Goal: Task Accomplishment & Management: Complete application form

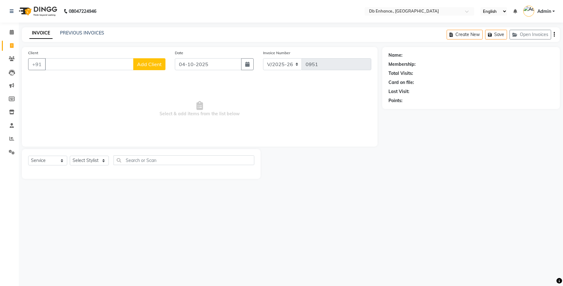
select select "4474"
select select "service"
click at [106, 67] on input "Client" at bounding box center [89, 64] width 89 height 12
click at [86, 82] on button "Swithi mam pasfica praid 8939468303" at bounding box center [99, 79] width 108 height 10
type input "8939468303"
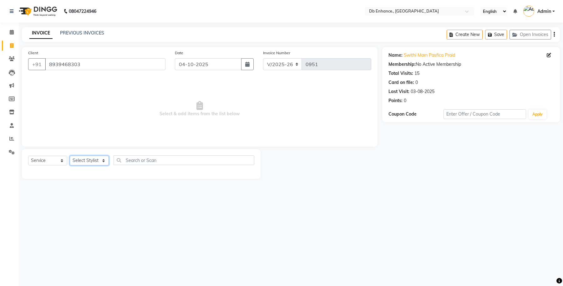
click at [104, 161] on select "Select Stylist [PERSON_NAME] [PERSON_NAME] [PERSON_NAME] [GEOGRAPHIC_DATA][PERS…" at bounding box center [89, 161] width 39 height 10
select select "61814"
click at [70, 156] on select "Select Stylist [PERSON_NAME] [PERSON_NAME] [PERSON_NAME] [GEOGRAPHIC_DATA][PERS…" at bounding box center [89, 161] width 39 height 10
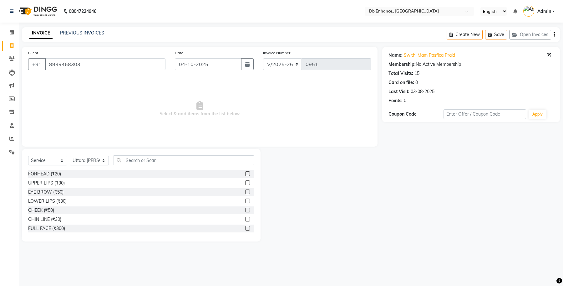
click at [245, 193] on label at bounding box center [247, 191] width 5 height 5
click at [245, 193] on input "checkbox" at bounding box center [247, 192] width 4 height 4
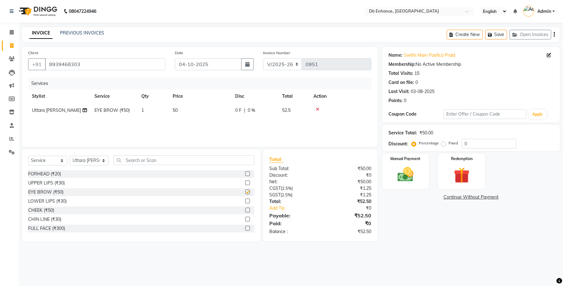
checkbox input "false"
click at [245, 184] on label at bounding box center [247, 182] width 5 height 5
click at [245, 184] on input "checkbox" at bounding box center [247, 183] width 4 height 4
checkbox input "false"
click at [245, 220] on label at bounding box center [247, 219] width 5 height 5
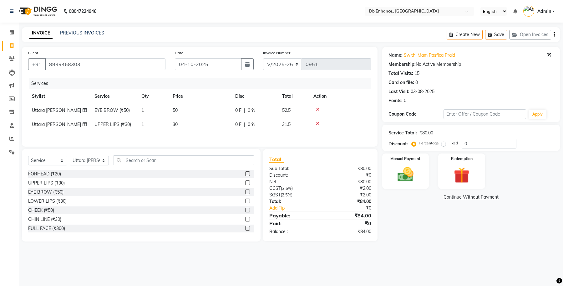
click at [245, 220] on input "checkbox" at bounding box center [247, 219] width 4 height 4
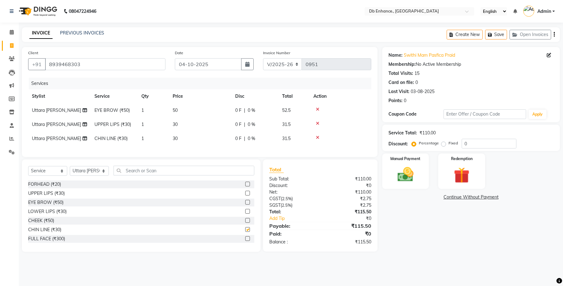
checkbox input "false"
click at [101, 176] on select "Select Stylist [PERSON_NAME] [PERSON_NAME] [PERSON_NAME] [GEOGRAPHIC_DATA][PERS…" at bounding box center [89, 171] width 39 height 10
select select "25383"
click at [70, 172] on select "Select Stylist [PERSON_NAME] [PERSON_NAME] [PERSON_NAME] [GEOGRAPHIC_DATA][PERS…" at bounding box center [89, 171] width 39 height 10
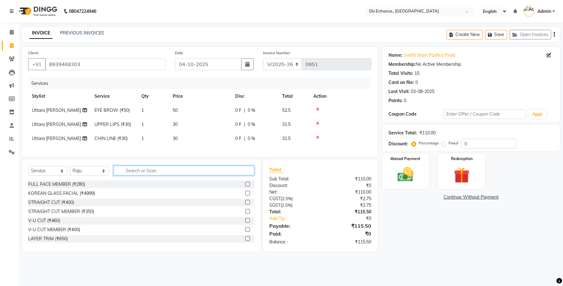
click at [149, 175] on input "text" at bounding box center [184, 171] width 141 height 10
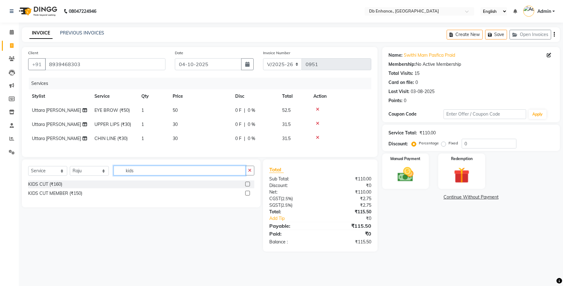
type input "kids"
click at [246, 186] on label at bounding box center [247, 184] width 5 height 5
click at [246, 186] on input "checkbox" at bounding box center [247, 184] width 4 height 4
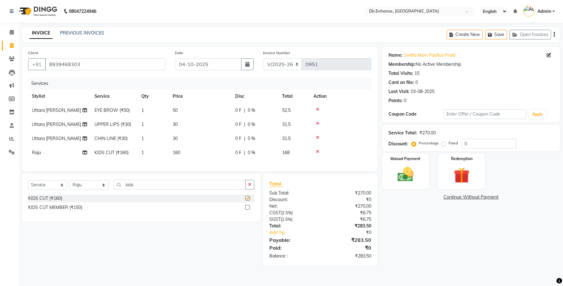
checkbox input "false"
click at [403, 177] on img at bounding box center [406, 174] width 27 height 19
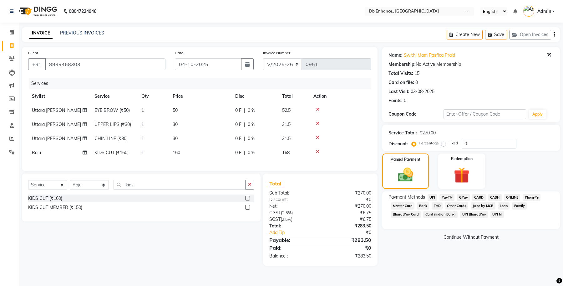
click at [515, 196] on span "ONLINE" at bounding box center [513, 197] width 16 height 7
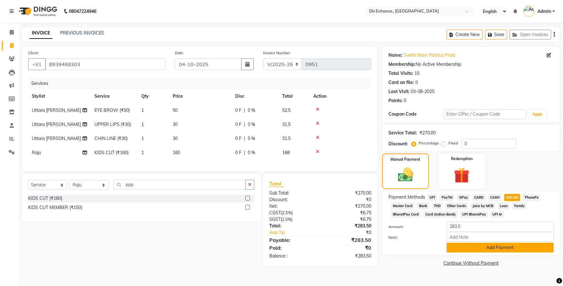
click at [492, 247] on button "Add Payment" at bounding box center [500, 248] width 107 height 10
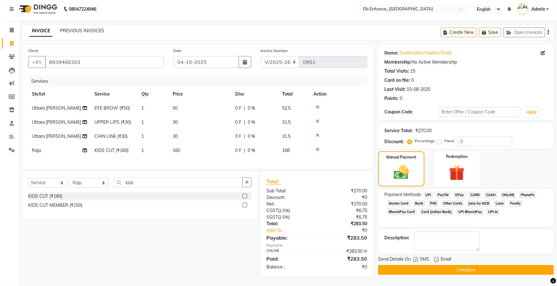
scroll to position [8, 0]
click at [437, 257] on label at bounding box center [436, 259] width 5 height 5
click at [437, 258] on input "checkbox" at bounding box center [436, 260] width 4 height 4
checkbox input "false"
click at [416, 257] on label at bounding box center [415, 259] width 5 height 5
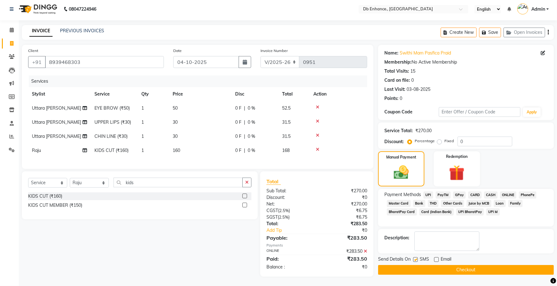
click at [416, 258] on input "checkbox" at bounding box center [415, 260] width 4 height 4
checkbox input "false"
click at [424, 265] on button "Checkout" at bounding box center [466, 270] width 176 height 10
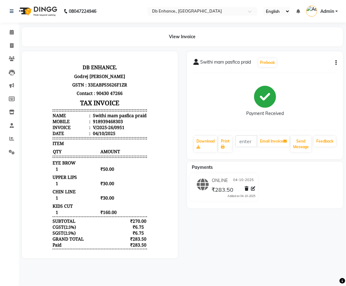
click at [315, 91] on div "Payment Received" at bounding box center [264, 101] width 143 height 47
